Goal: Task Accomplishment & Management: Complete application form

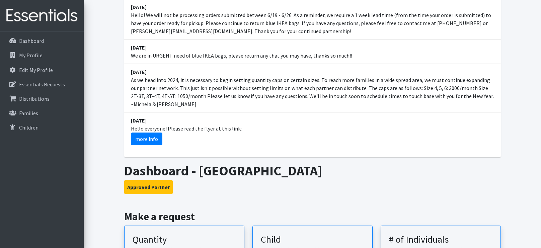
scroll to position [163, 0]
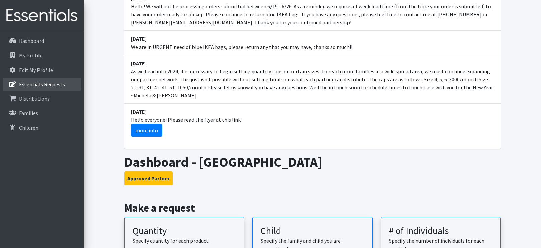
click at [30, 83] on p "Essentials Requests" at bounding box center [42, 84] width 46 height 7
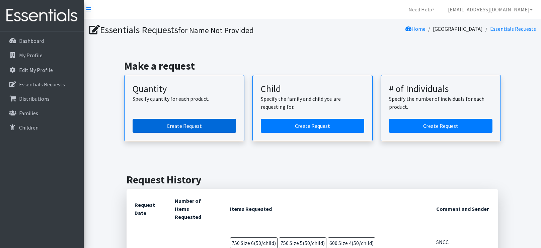
click at [198, 127] on link "Create Request" at bounding box center [184, 126] width 103 height 14
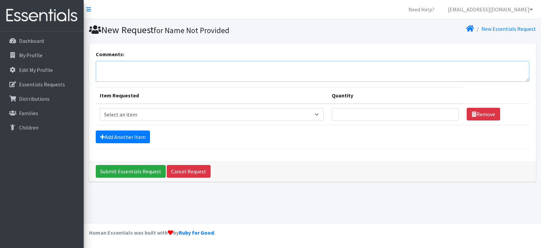
click at [141, 74] on textarea "Comments:" at bounding box center [312, 71] width 433 height 21
type textarea "SNCC 8/14/25 Kristi Schoff 10am"
click at [104, 141] on link "Add Another Item" at bounding box center [123, 137] width 54 height 13
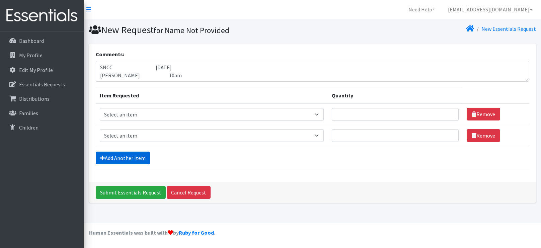
click at [105, 157] on link "Add Another Item" at bounding box center [123, 158] width 54 height 13
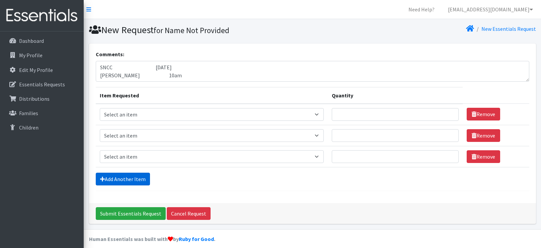
scroll to position [5, 0]
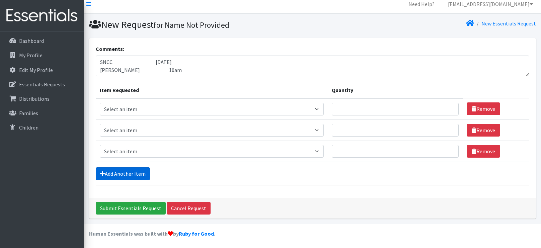
click at [105, 172] on link "Add Another Item" at bounding box center [123, 173] width 54 height 13
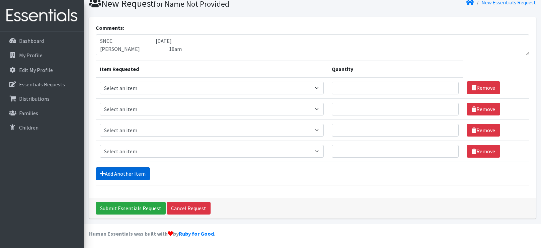
click at [105, 172] on link "Add Another Item" at bounding box center [123, 173] width 54 height 13
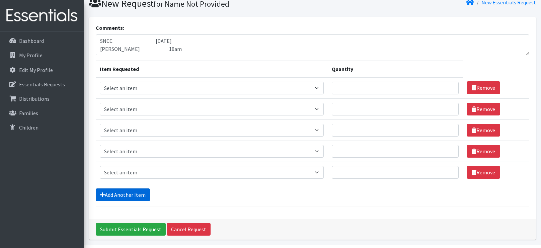
scroll to position [48, 0]
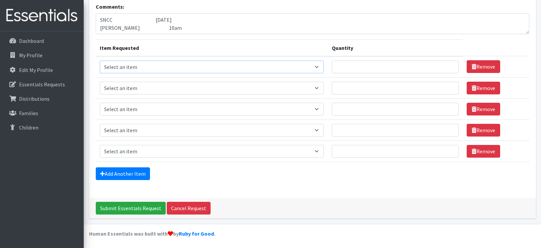
click at [271, 68] on select "Select an item 2T3T(30/child) 3T4T(30/child) 4T5T(30/child) Cloth Diaper Kit (s…" at bounding box center [212, 67] width 224 height 13
select select "966"
click at [100, 61] on select "Select an item 2T3T(30/child) 3T4T(30/child) 4T5T(30/child) Cloth Diaper Kit (s…" at bounding box center [212, 67] width 224 height 13
click at [270, 85] on select "Select an item 2T3T(30/child) 3T4T(30/child) 4T5T(30/child) Cloth Diaper Kit (s…" at bounding box center [212, 88] width 224 height 13
select select "964"
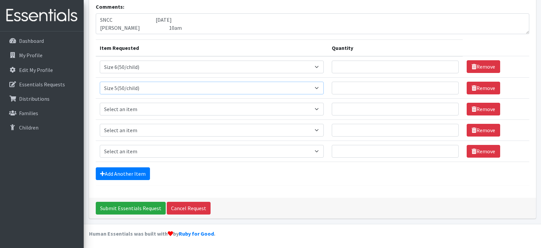
click at [100, 82] on select "Select an item 2T3T(30/child) 3T4T(30/child) 4T5T(30/child) Cloth Diaper Kit (s…" at bounding box center [212, 88] width 224 height 13
click at [123, 105] on select "Select an item 2T3T(30/child) 3T4T(30/child) 4T5T(30/child) Cloth Diaper Kit (s…" at bounding box center [212, 109] width 224 height 13
select select "963"
click at [100, 103] on select "Select an item 2T3T(30/child) 3T4T(30/child) 4T5T(30/child) Cloth Diaper Kit (s…" at bounding box center [212, 109] width 224 height 13
click at [116, 130] on select "Select an item 2T3T(30/child) 3T4T(30/child) 4T5T(30/child) Cloth Diaper Kit (s…" at bounding box center [212, 130] width 224 height 13
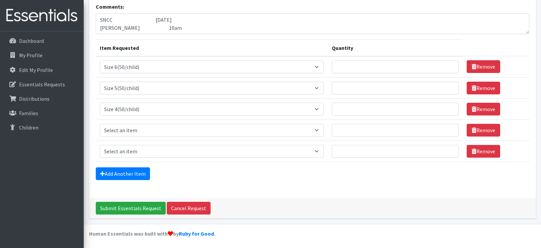
click at [97, 85] on td "Item Requested Select an item 2T3T(30/child) 3T4T(30/child) 4T5T(30/child) Clot…" at bounding box center [212, 87] width 232 height 21
click at [130, 128] on select "Select an item 2T3T(30/child) 3T4T(30/child) 4T5T(30/child) Cloth Diaper Kit (s…" at bounding box center [212, 130] width 224 height 13
select select "954"
click at [100, 124] on select "Select an item 2T3T(30/child) 3T4T(30/child) 4T5T(30/child) Cloth Diaper Kit (s…" at bounding box center [212, 130] width 224 height 13
click at [128, 150] on select "Select an item 2T3T(30/child) 3T4T(30/child) 4T5T(30/child) Cloth Diaper Kit (s…" at bounding box center [212, 151] width 224 height 13
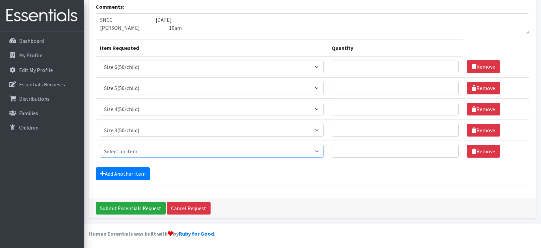
select select "951"
click at [100, 145] on select "Select an item 2T3T(30/child) 3T4T(30/child) 4T5T(30/child) Cloth Diaper Kit (s…" at bounding box center [212, 151] width 224 height 13
click at [119, 177] on link "Add Another Item" at bounding box center [123, 173] width 54 height 13
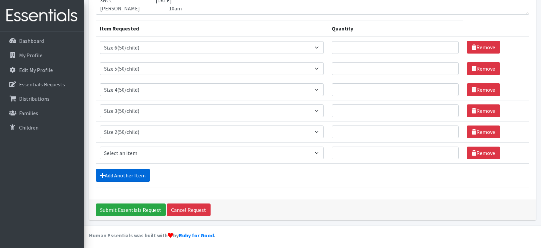
scroll to position [69, 0]
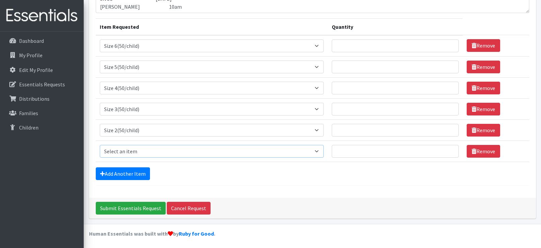
click at [125, 148] on select "Select an item 2T3T(30/child) 3T4T(30/child) 4T5T(30/child) Cloth Diaper Kit (s…" at bounding box center [212, 151] width 224 height 13
select select "950"
click at [100, 145] on select "Select an item 2T3T(30/child) 3T4T(30/child) 4T5T(30/child) Cloth Diaper Kit (s…" at bounding box center [212, 151] width 224 height 13
click at [106, 169] on link "Add Another Item" at bounding box center [123, 173] width 54 height 13
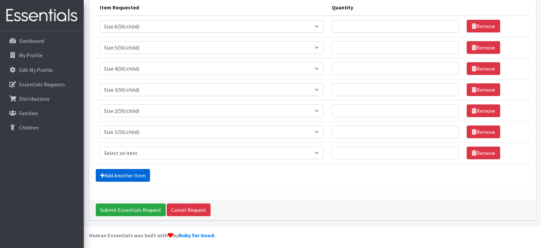
scroll to position [89, 0]
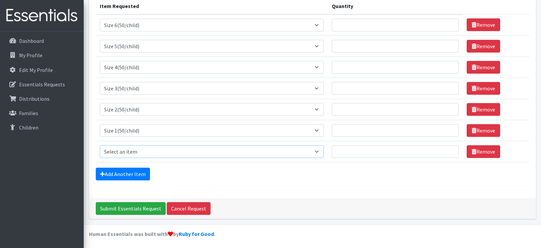
click at [113, 149] on select "Select an item 2T3T(30/child) 3T4T(30/child) 4T5T(30/child) Cloth Diaper Kit (s…" at bounding box center [212, 151] width 224 height 13
select select "961"
click at [100, 145] on select "Select an item 2T3T(30/child) 3T4T(30/child) 4T5T(30/child) Cloth Diaper Kit (s…" at bounding box center [212, 151] width 224 height 13
click at [117, 173] on link "Add Another Item" at bounding box center [123, 174] width 54 height 13
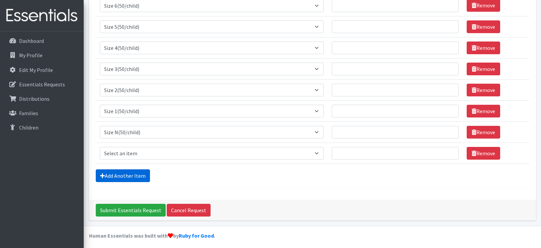
scroll to position [110, 0]
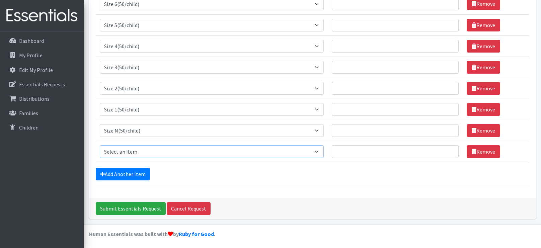
click at [122, 145] on select "Select an item 2T3T(30/child) 3T4T(30/child) 4T5T(30/child) Cloth Diaper Kit (s…" at bounding box center [212, 151] width 224 height 13
select select "953"
click at [100, 145] on select "Select an item 2T3T(30/child) 3T4T(30/child) 4T5T(30/child) Cloth Diaper Kit (s…" at bounding box center [212, 151] width 224 height 13
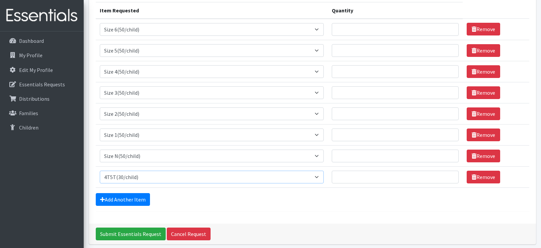
scroll to position [81, 0]
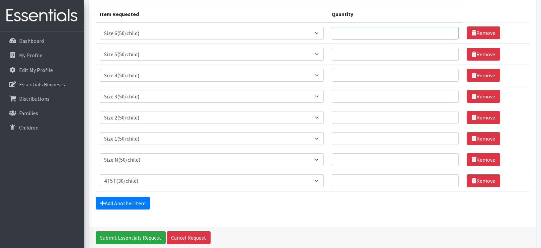
click at [336, 27] on input "Quantity" at bounding box center [395, 33] width 127 height 13
type input "650"
click at [351, 56] on input "Quantity" at bounding box center [395, 54] width 127 height 13
type input "650"
click at [341, 72] on input "Quantity" at bounding box center [395, 75] width 127 height 13
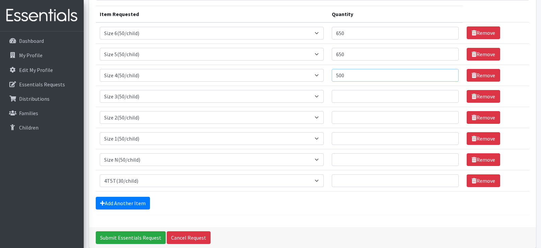
type input "500"
click at [332, 92] on input "Quantity" at bounding box center [395, 96] width 127 height 13
type input "400"
click at [340, 118] on input "Quantity" at bounding box center [395, 117] width 127 height 13
type input "200"
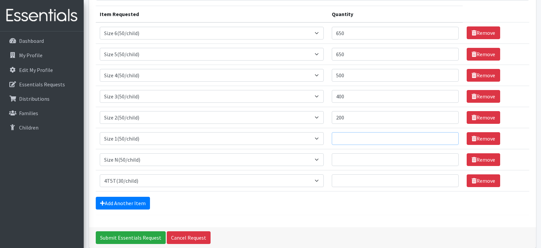
click at [332, 141] on input "Quantity" at bounding box center [395, 138] width 127 height 13
type input "200"
click at [332, 158] on input "Quantity" at bounding box center [395, 159] width 127 height 13
type input "200"
click at [360, 182] on input "Quantity" at bounding box center [395, 180] width 127 height 13
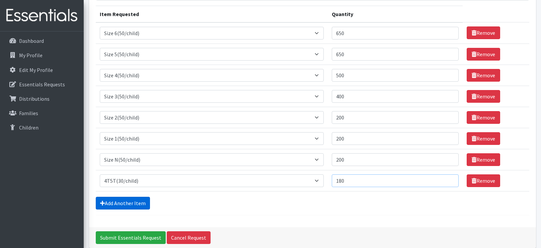
type input "180"
click at [128, 201] on link "Add Another Item" at bounding box center [123, 203] width 54 height 13
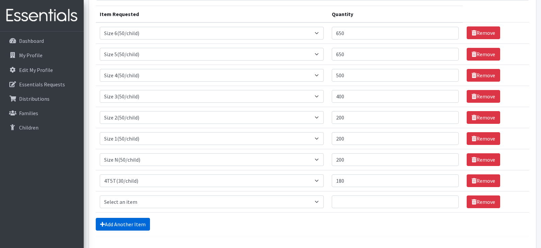
scroll to position [132, 0]
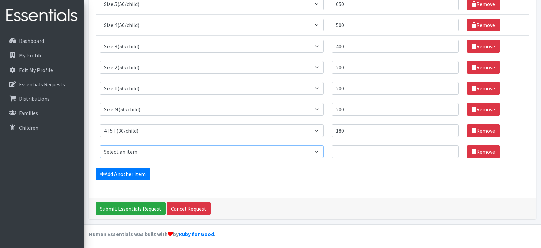
click at [151, 149] on select "Select an item 2T3T(30/child) 3T4T(30/child) 4T5T(30/child) Cloth Diaper Kit (s…" at bounding box center [212, 151] width 224 height 13
select select "941"
click at [100, 145] on select "Select an item 2T3T(30/child) 3T4T(30/child) 4T5T(30/child) Cloth Diaper Kit (s…" at bounding box center [212, 151] width 224 height 13
click at [388, 145] on input "Quantity" at bounding box center [395, 151] width 127 height 13
type input "180"
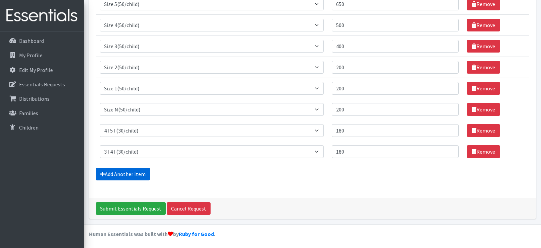
click at [127, 170] on link "Add Another Item" at bounding box center [123, 174] width 54 height 13
click at [128, 152] on select "Select an item 2T3T(30/child) 3T4T(30/child) 4T5T(30/child) Cloth Diaper Kit (s…" at bounding box center [212, 151] width 224 height 13
click at [475, 151] on link "Remove" at bounding box center [483, 151] width 33 height 13
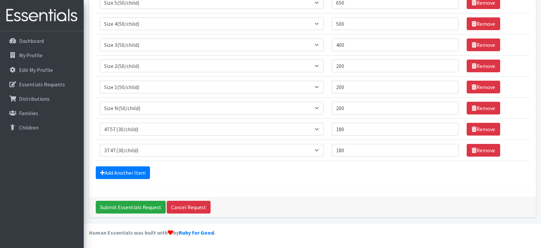
scroll to position [132, 0]
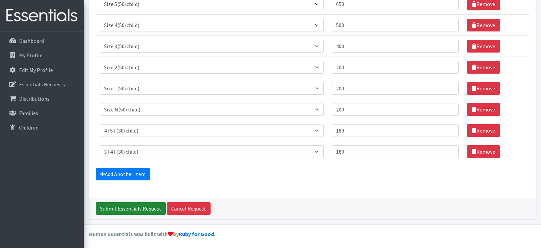
click at [152, 204] on input "Submit Essentials Request" at bounding box center [131, 208] width 70 height 13
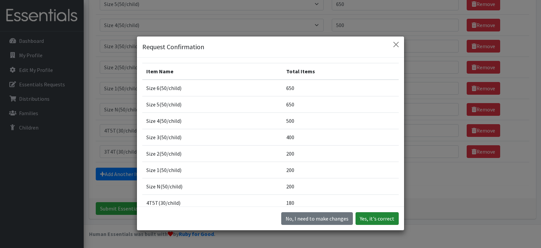
click at [395, 217] on button "Yes, it's correct" at bounding box center [376, 218] width 43 height 13
